Goal: Information Seeking & Learning: Learn about a topic

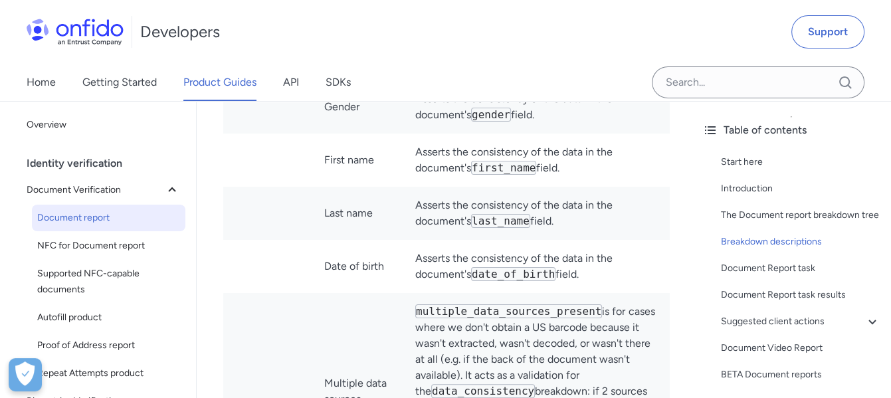
scroll to position [133, 0]
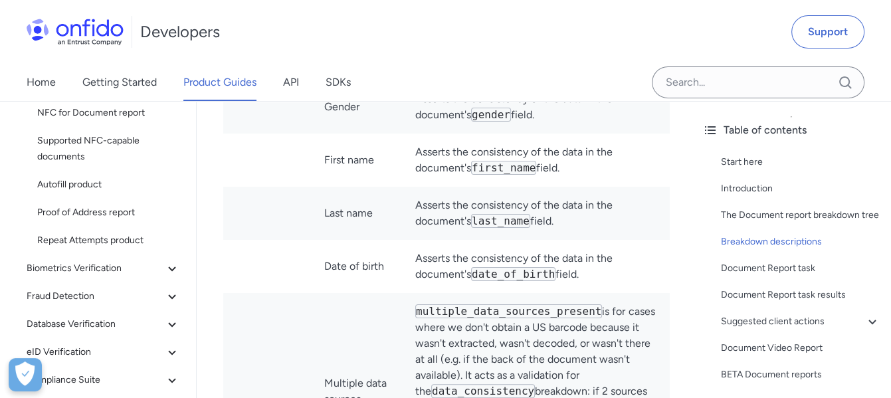
click at [334, 293] on td "Date of birth" at bounding box center [359, 266] width 91 height 53
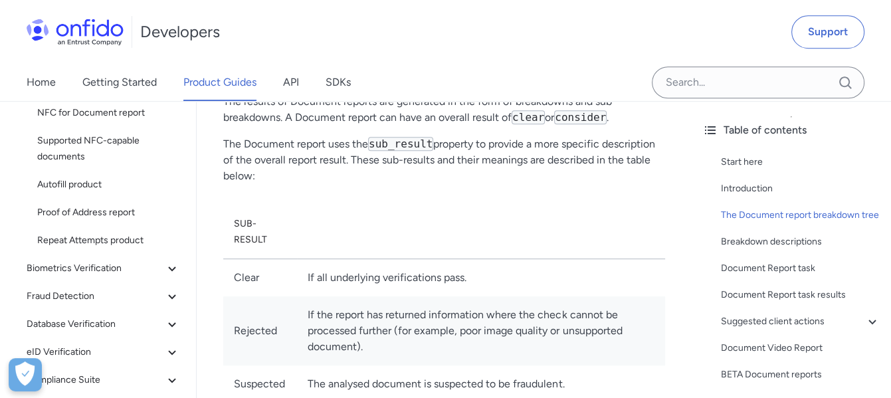
scroll to position [598, 0]
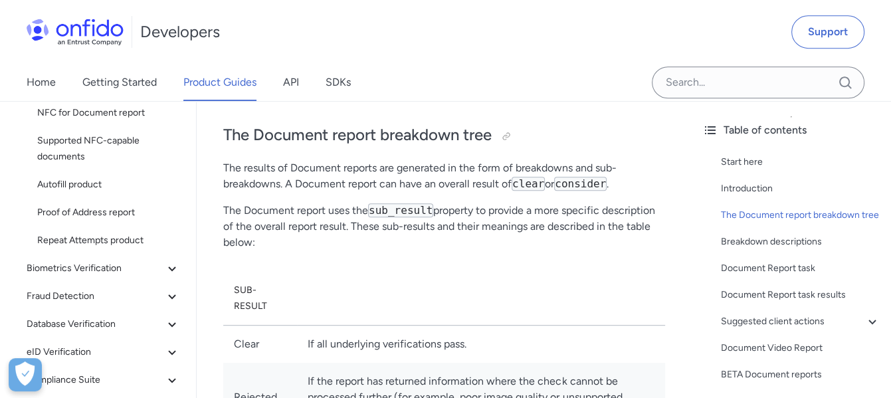
drag, startPoint x: 223, startPoint y: 206, endPoint x: 274, endPoint y: 254, distance: 69.6
copy p "The Document report uses the sub_result property to provide a more specific des…"
click at [401, 297] on th at bounding box center [481, 299] width 368 height 54
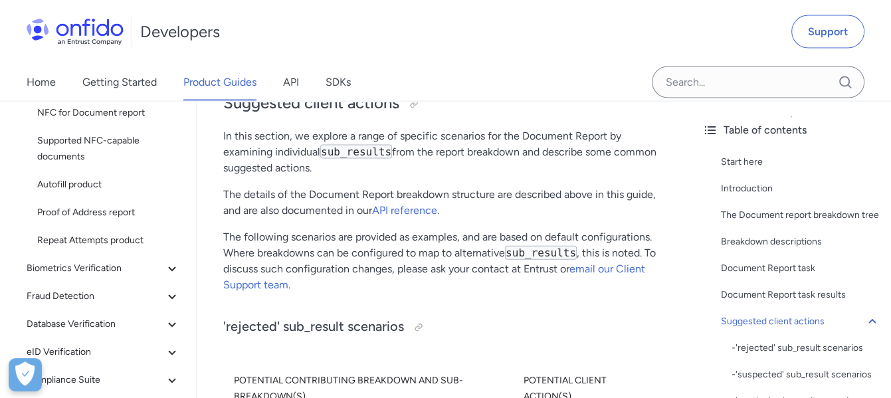
scroll to position [7045, 0]
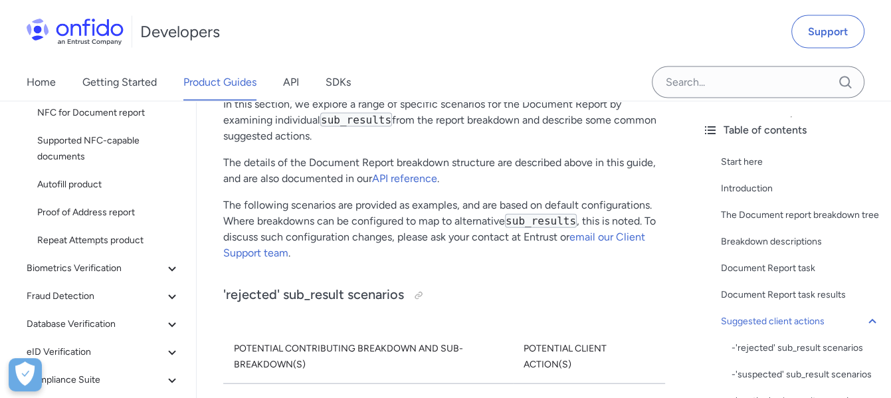
click at [360, 83] on h2 "Suggested client actions" at bounding box center [444, 71] width 442 height 23
copy h2 "Suggested client actions"
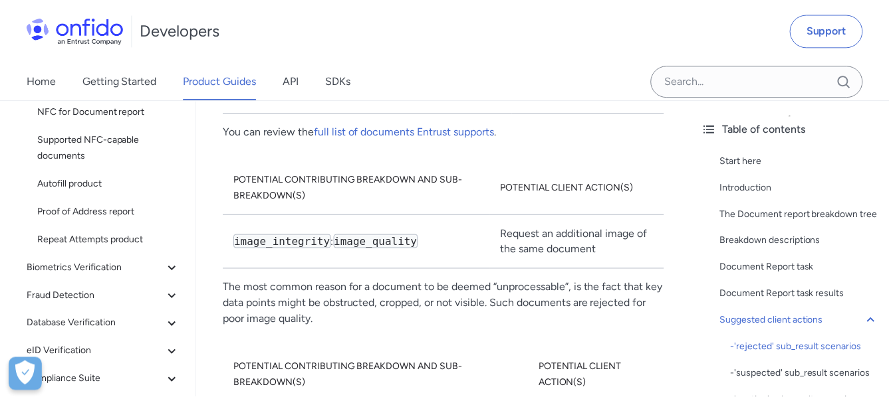
scroll to position [7377, 0]
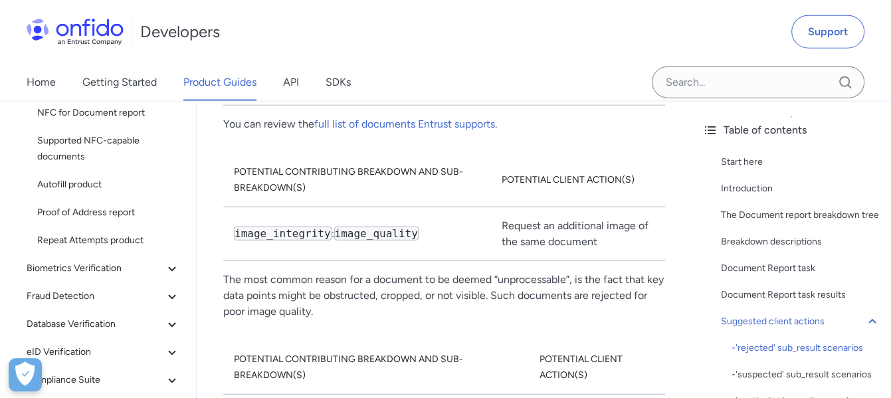
click at [503, 320] on p "The most common reason for a document to be deemed “unprocessable”, is the fact…" at bounding box center [444, 296] width 442 height 48
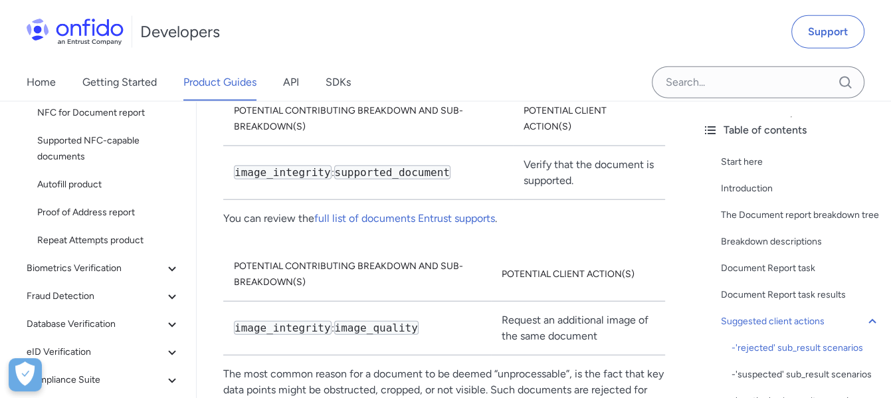
scroll to position [7305, 0]
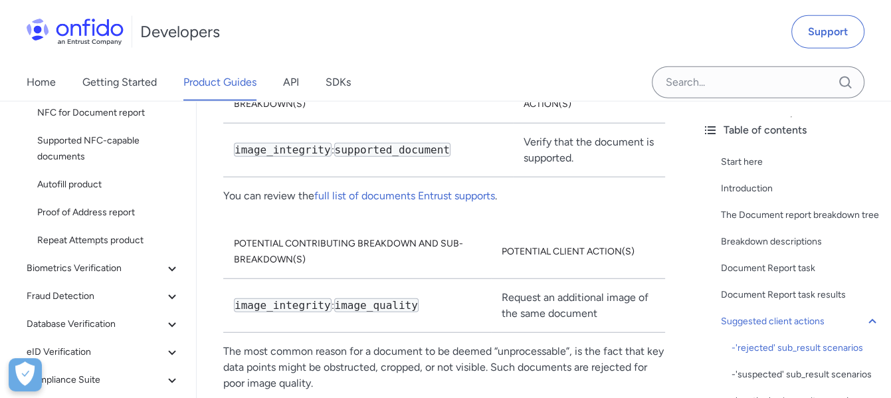
click at [377, 157] on code "supported_document" at bounding box center [392, 150] width 116 height 14
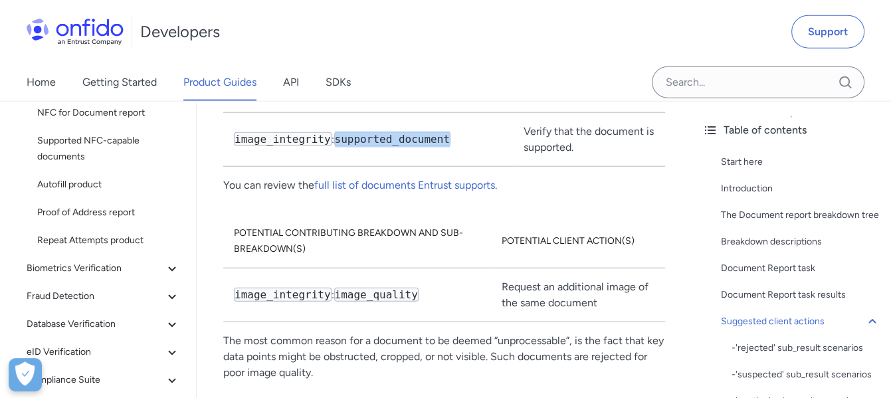
scroll to position [7372, 0]
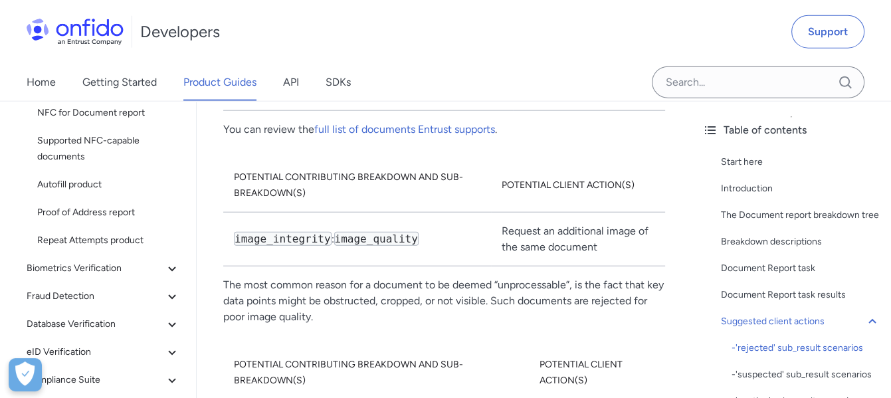
click at [532, 110] on td "Verify that the document is supported." at bounding box center [589, 83] width 152 height 54
copy div "Verify that the document is supported."
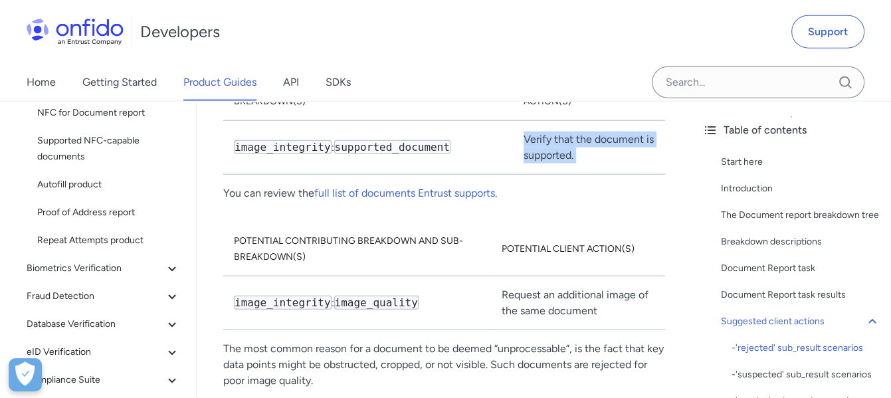
scroll to position [7305, 0]
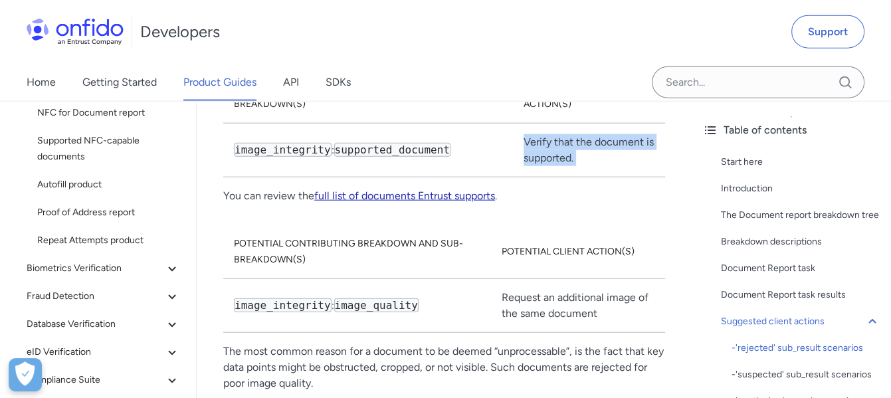
click at [441, 202] on link "full list of documents Entrust supports" at bounding box center [404, 195] width 181 height 13
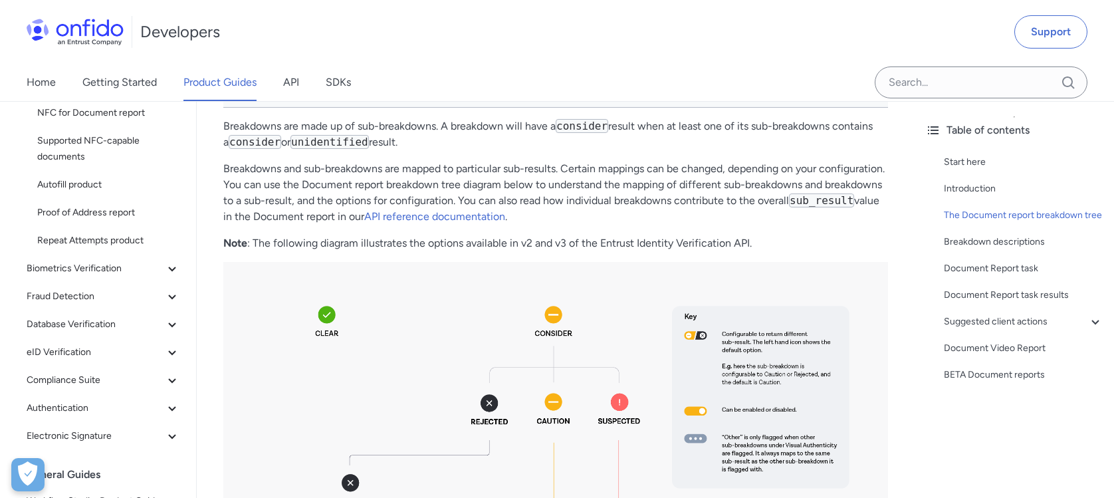
scroll to position [133, 0]
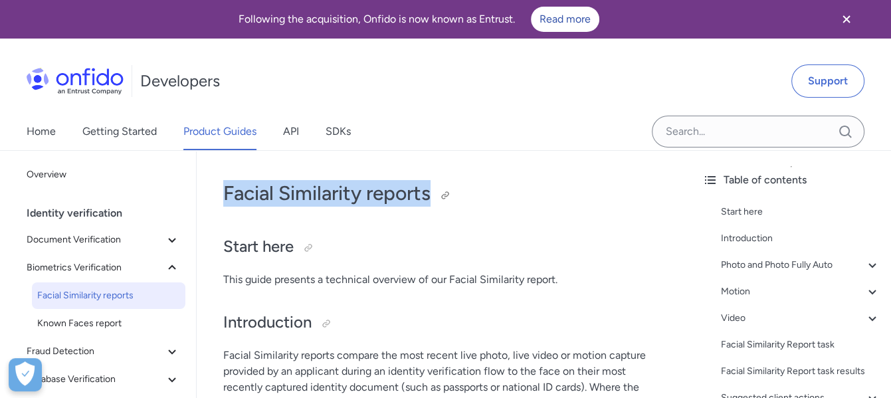
drag, startPoint x: 223, startPoint y: 189, endPoint x: 438, endPoint y: 204, distance: 215.2
click at [438, 204] on h1 "Facial Similarity reports" at bounding box center [444, 193] width 442 height 27
copy h1 "Facial Similarity reports"
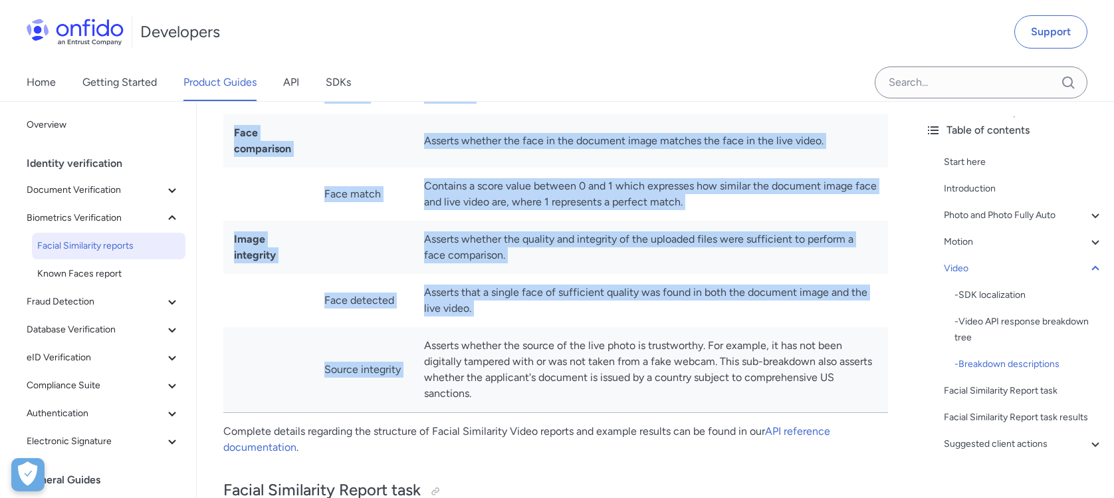
scroll to position [4868, 0]
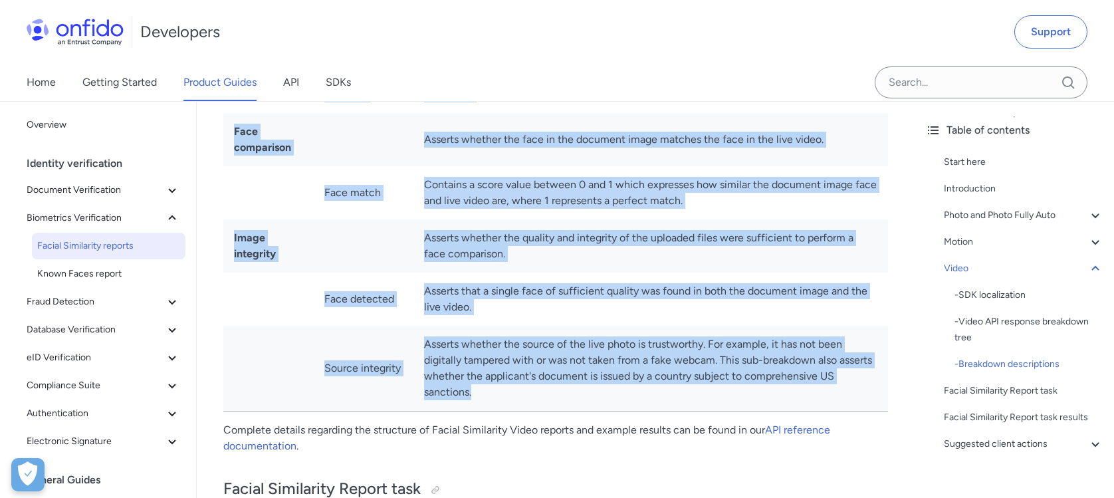
drag, startPoint x: 227, startPoint y: 167, endPoint x: 613, endPoint y: 403, distance: 451.6
click at [613, 397] on table "Breakdown Sub-breakdown(s) Description Visual authenticity Asserts whether the …" at bounding box center [555, 156] width 665 height 512
copy table "Breakdown Sub-breakdown(s) Description Visual authenticity Asserts whether the …"
click at [415, 397] on td "Asserts whether the source of the live photo is trustworthy. For example, it ha…" at bounding box center [650, 369] width 475 height 86
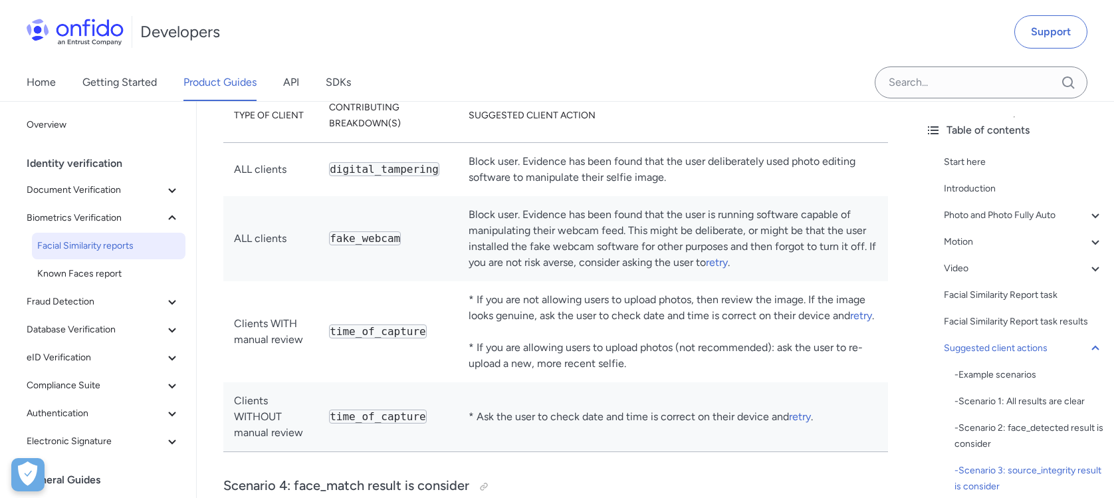
scroll to position [6779, 0]
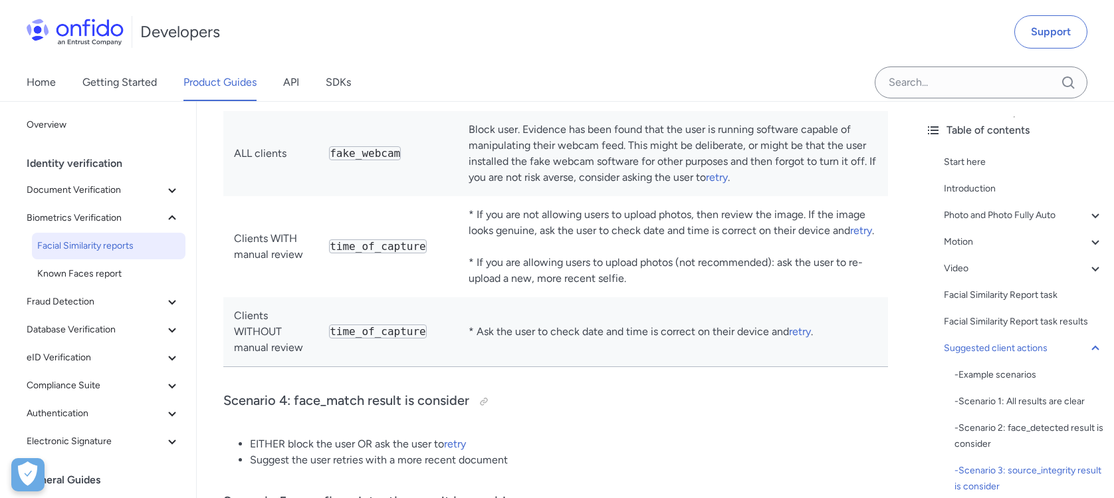
click at [618, 167] on td "Block user. Evidence has been found that the user is running software capable o…" at bounding box center [673, 153] width 430 height 85
drag, startPoint x: 516, startPoint y: 125, endPoint x: 650, endPoint y: 130, distance: 134.3
click at [650, 130] on td "Block user. Evidence has been found that the user is running software capable o…" at bounding box center [673, 153] width 430 height 85
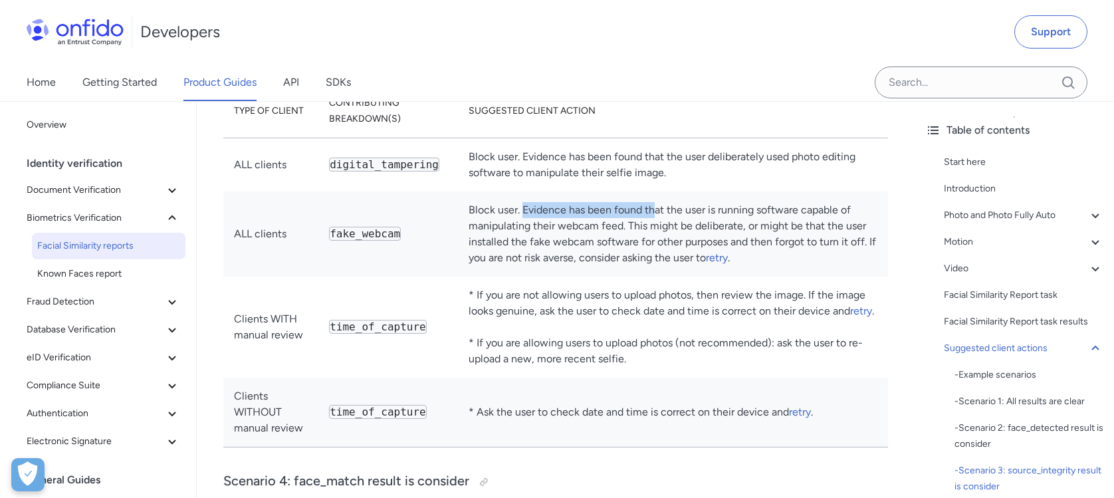
scroll to position [6613, 0]
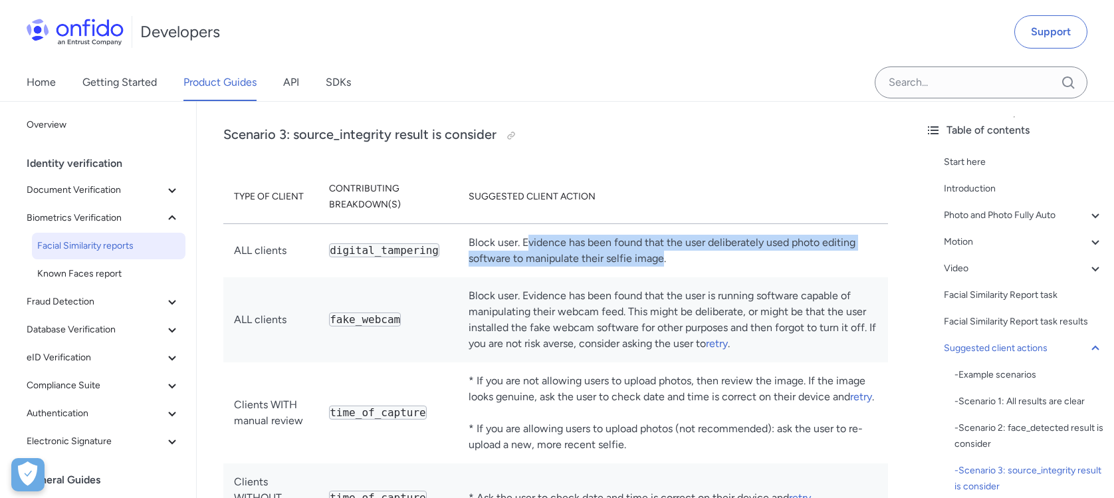
drag, startPoint x: 519, startPoint y: 240, endPoint x: 656, endPoint y: 257, distance: 137.9
click at [656, 257] on td "Block user. Evidence has been found that the user deliberately used photo editi…" at bounding box center [673, 250] width 430 height 54
copy td "vidence has been found that the user deliberately used photo editing software t…"
click at [617, 249] on td "Block user. Evidence has been found that the user deliberately used photo editi…" at bounding box center [673, 250] width 430 height 54
drag, startPoint x: 515, startPoint y: 237, endPoint x: 664, endPoint y: 264, distance: 151.2
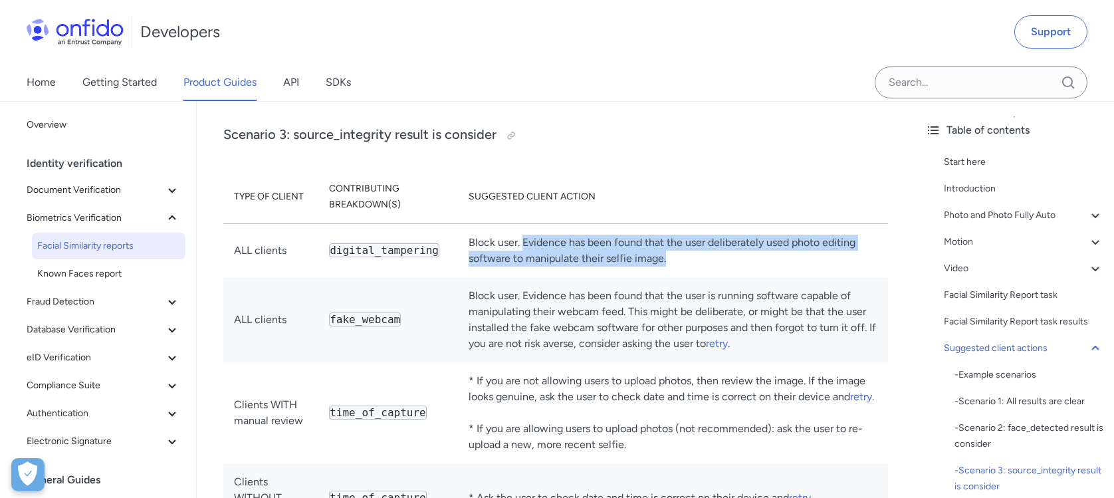
click at [664, 264] on td "Block user. Evidence has been found that the user deliberately used photo editi…" at bounding box center [673, 250] width 430 height 54
copy td "Evidence has been found that the user deliberately used photo editing software …"
